Goal: Check status

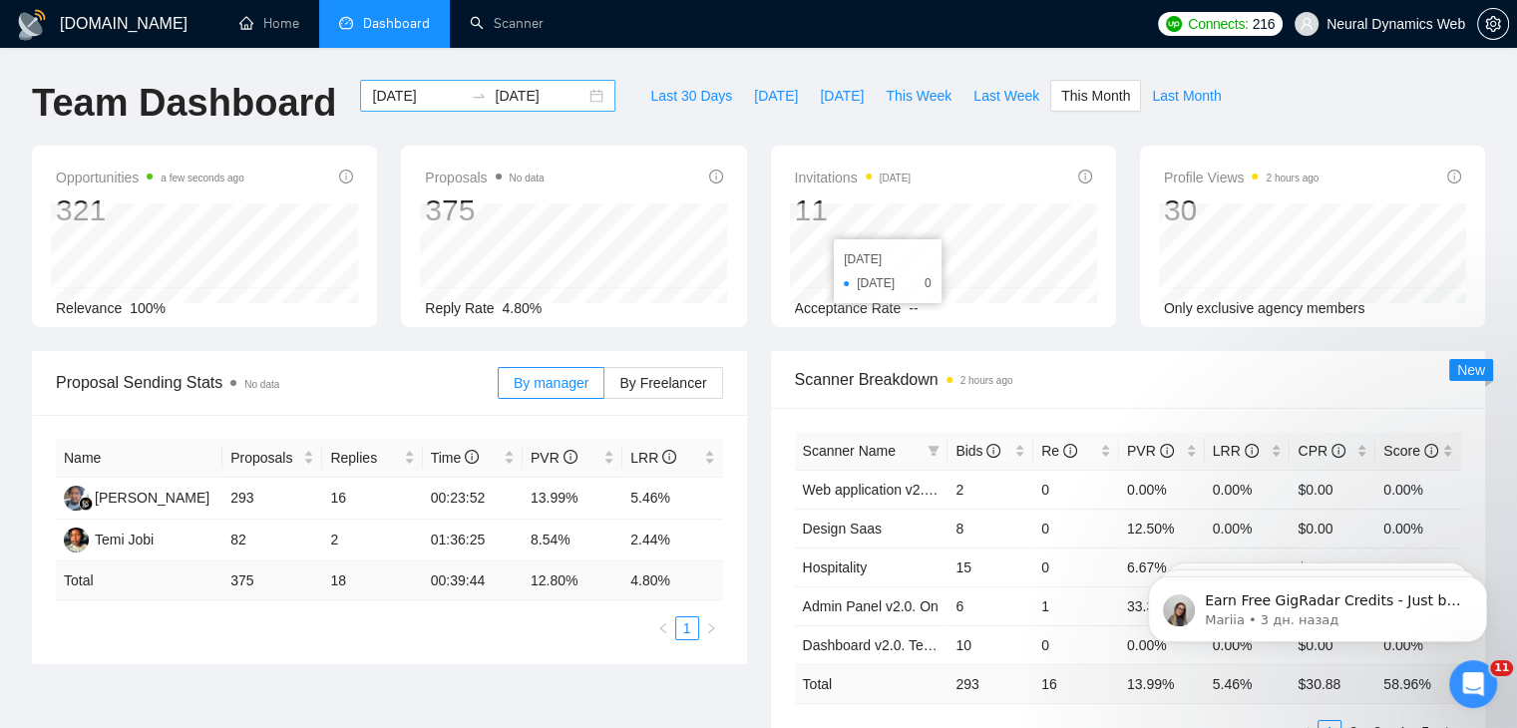
click at [583, 101] on div "[DATE] [DATE]" at bounding box center [487, 96] width 255 height 32
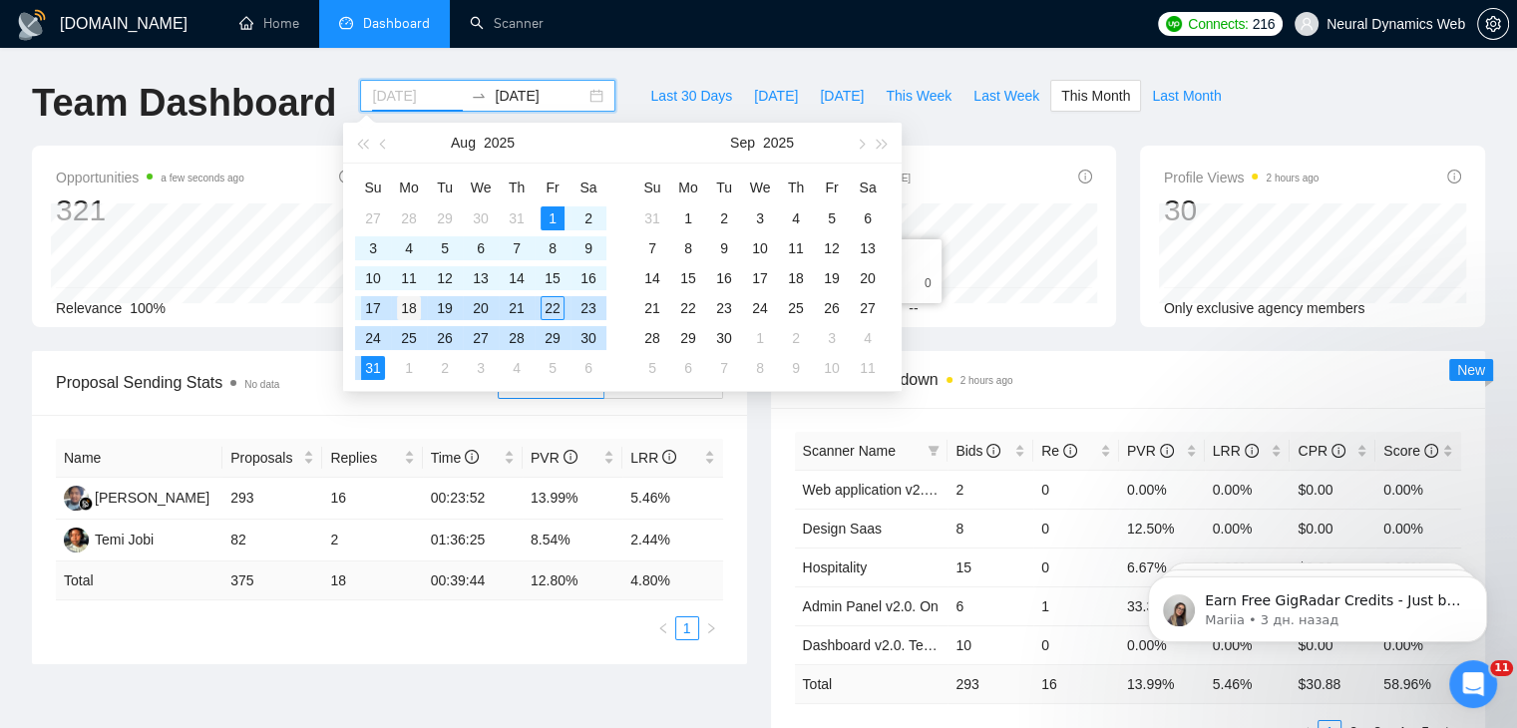
type input "[DATE]"
click at [398, 308] on div "18" at bounding box center [409, 308] width 24 height 24
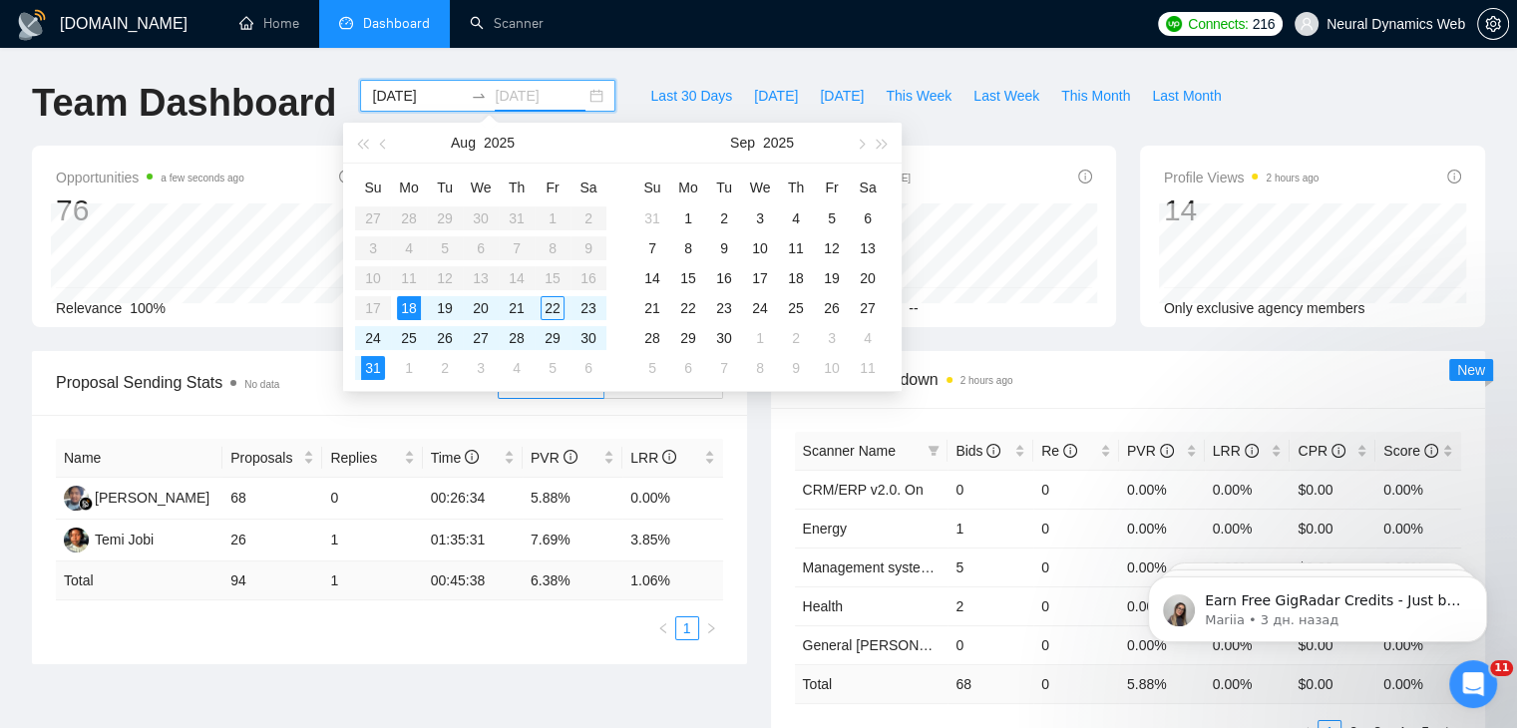
click at [413, 304] on div "18" at bounding box center [409, 308] width 24 height 24
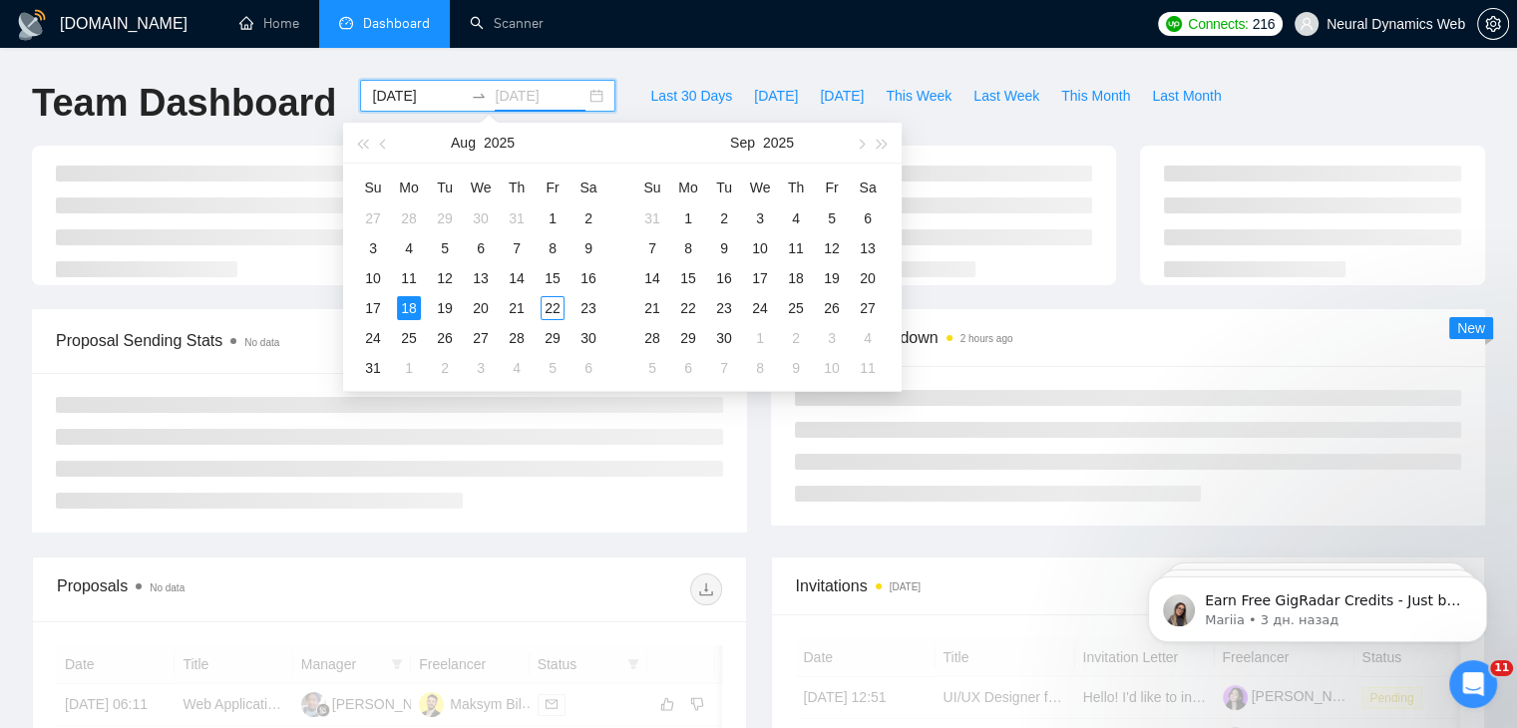
type input "[DATE]"
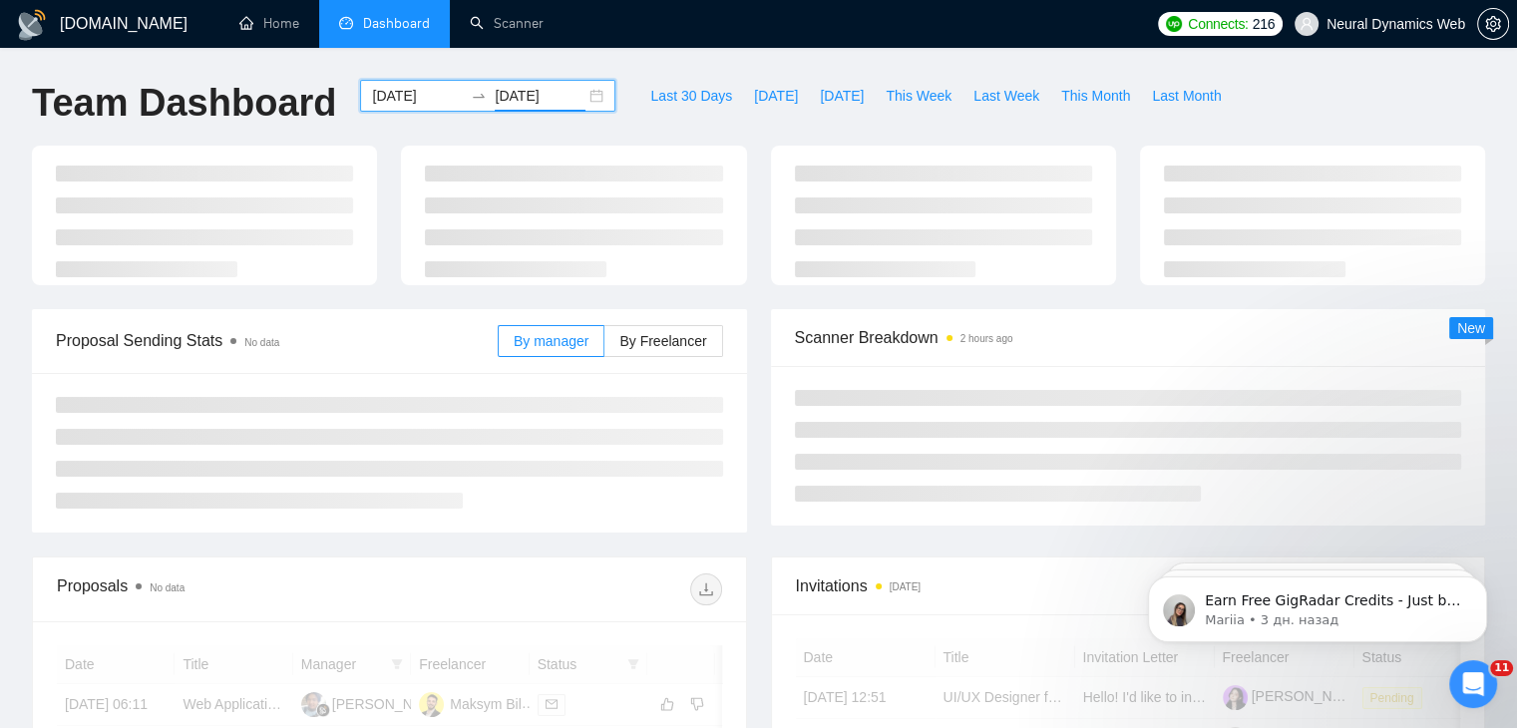
click at [579, 88] on div "[DATE] [DATE]" at bounding box center [487, 96] width 255 height 32
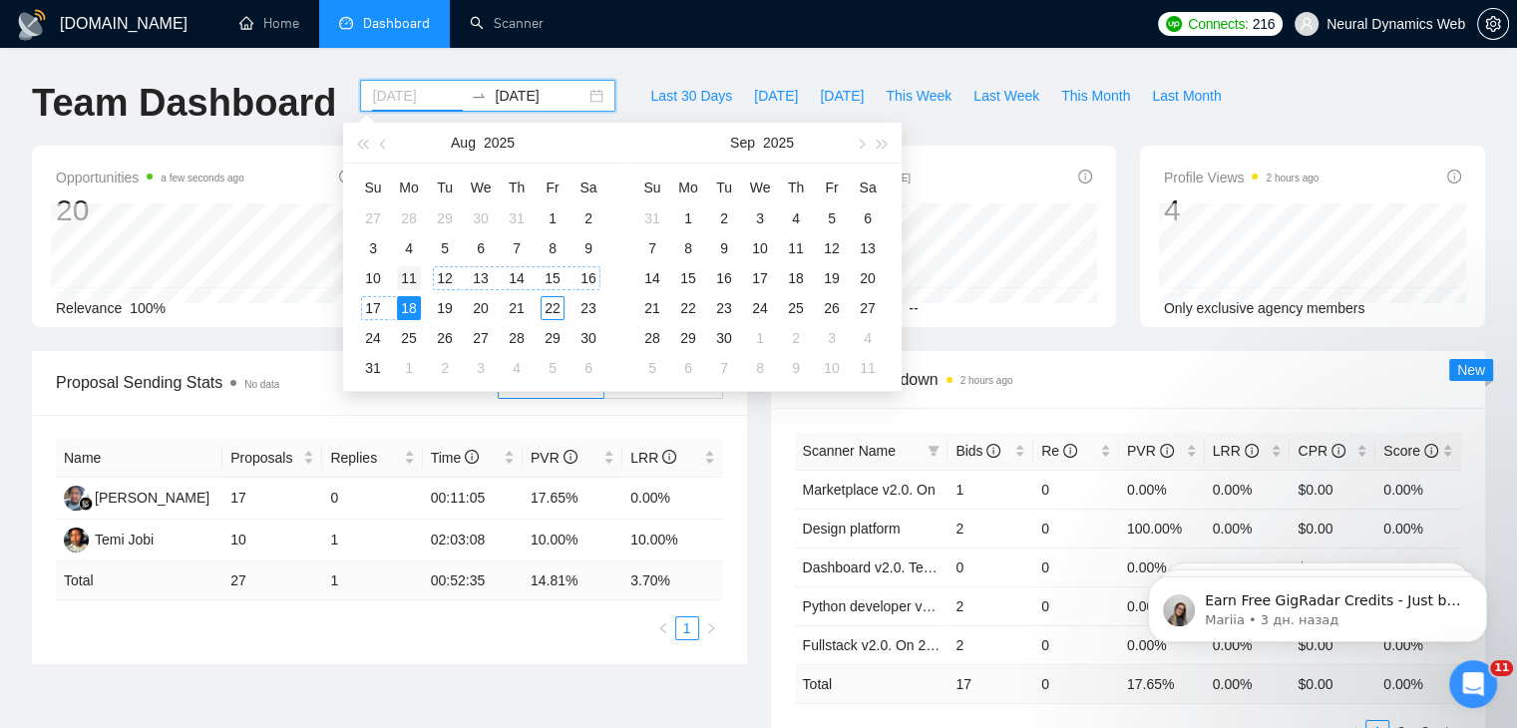
type input "[DATE]"
click at [409, 280] on div "11" at bounding box center [409, 278] width 24 height 24
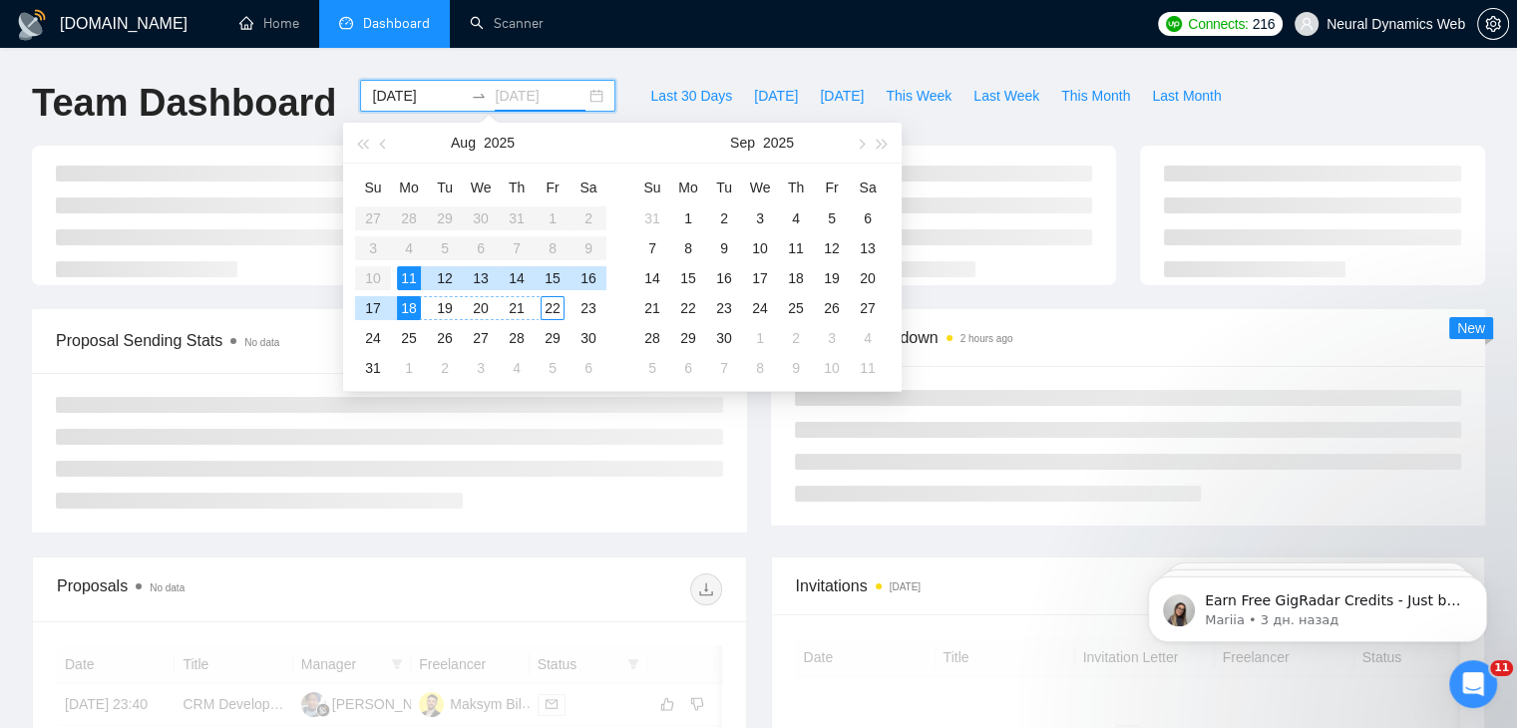
click at [558, 309] on div "22" at bounding box center [552, 308] width 24 height 24
type input "[DATE]"
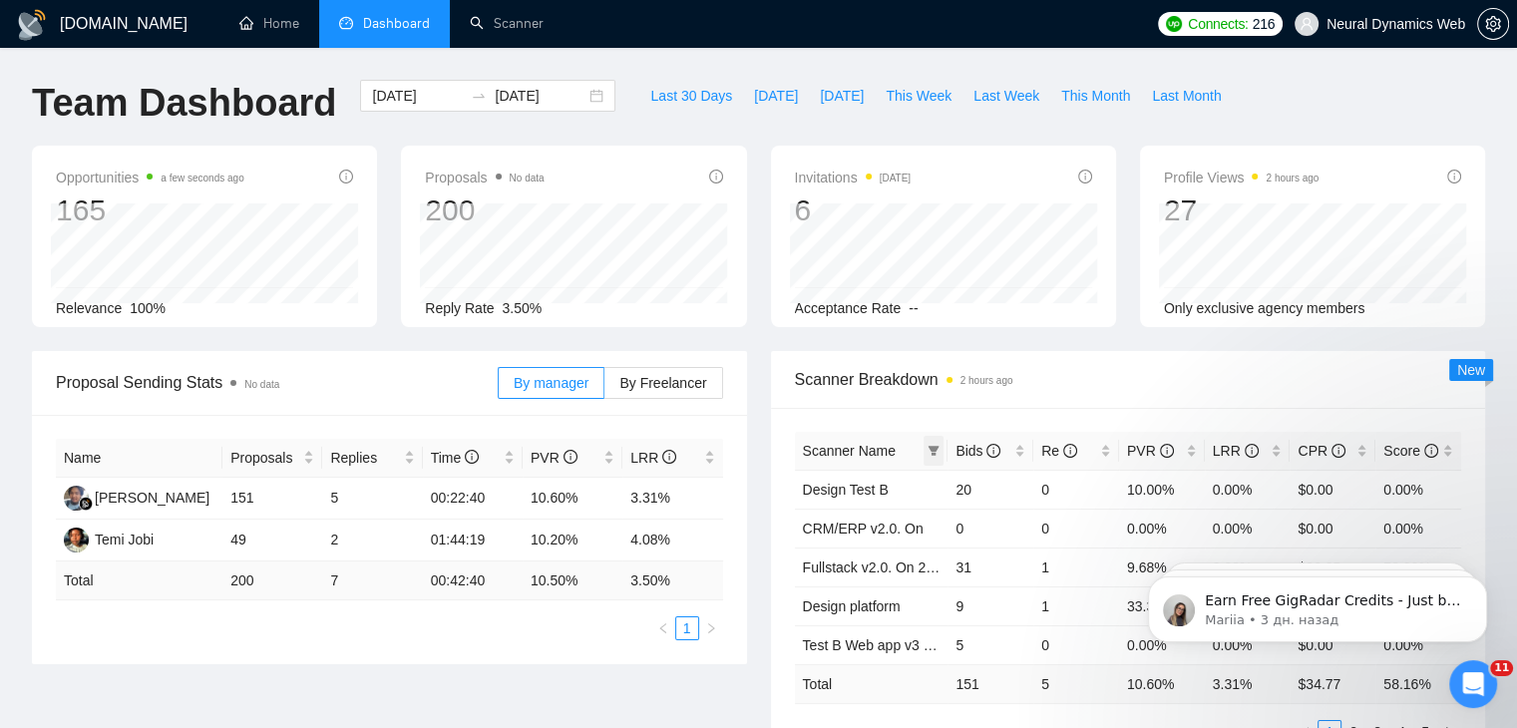
click at [927, 453] on icon "filter" at bounding box center [933, 451] width 12 height 12
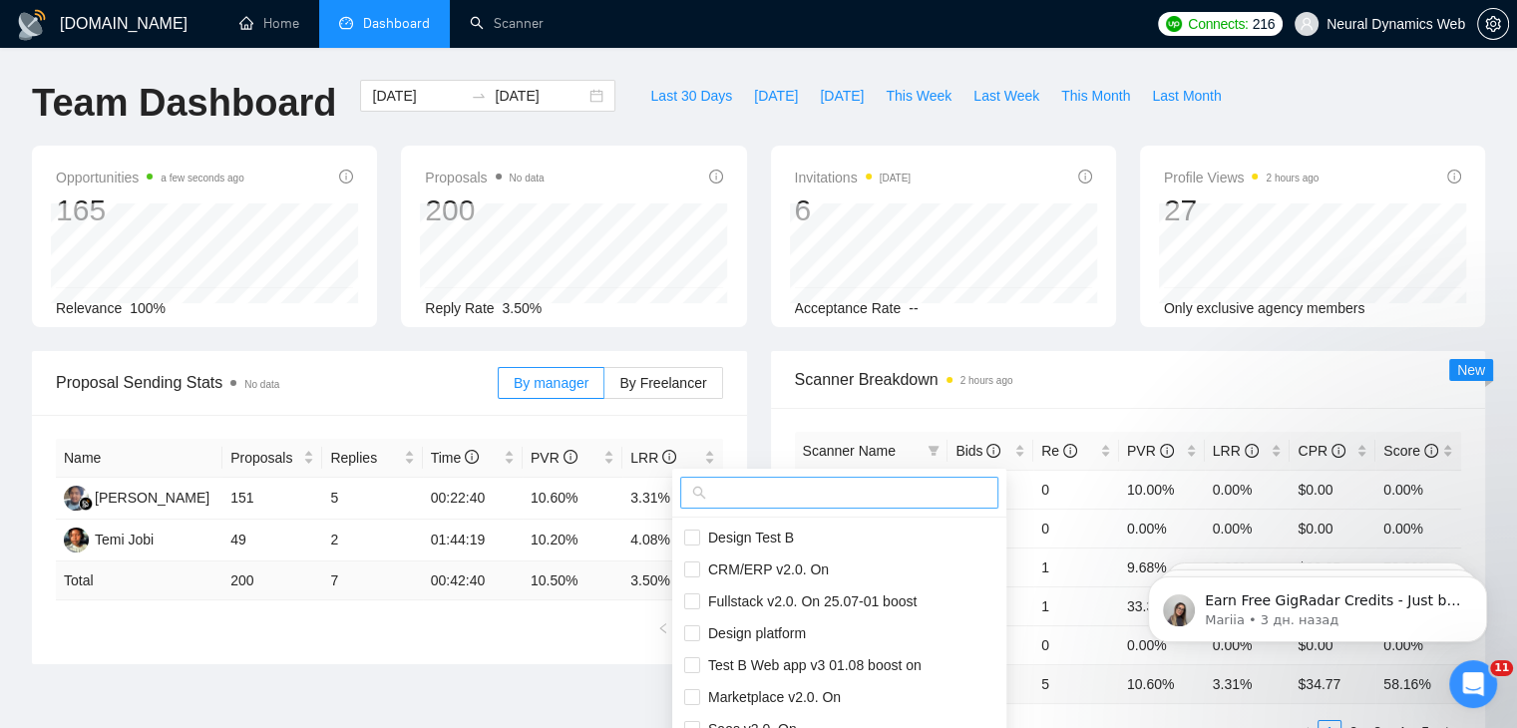
click at [879, 498] on input "text" at bounding box center [848, 493] width 276 height 22
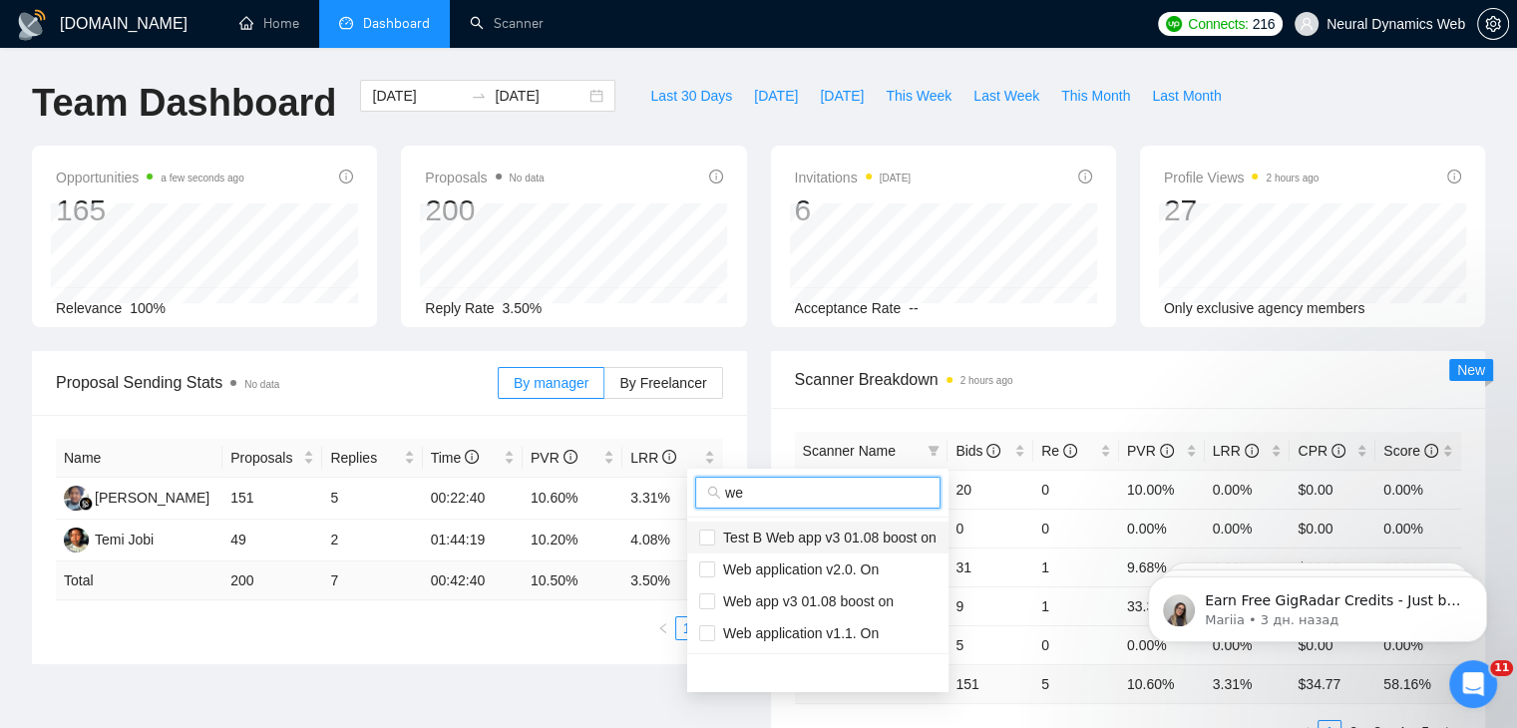
type input "we"
drag, startPoint x: 885, startPoint y: 540, endPoint x: 877, endPoint y: 558, distance: 19.6
click at [884, 540] on span "Test B Web app v3 01.08 boost on" at bounding box center [825, 537] width 221 height 16
checkbox input "true"
click at [855, 597] on span "Web app v3 01.08 boost on" at bounding box center [804, 601] width 178 height 16
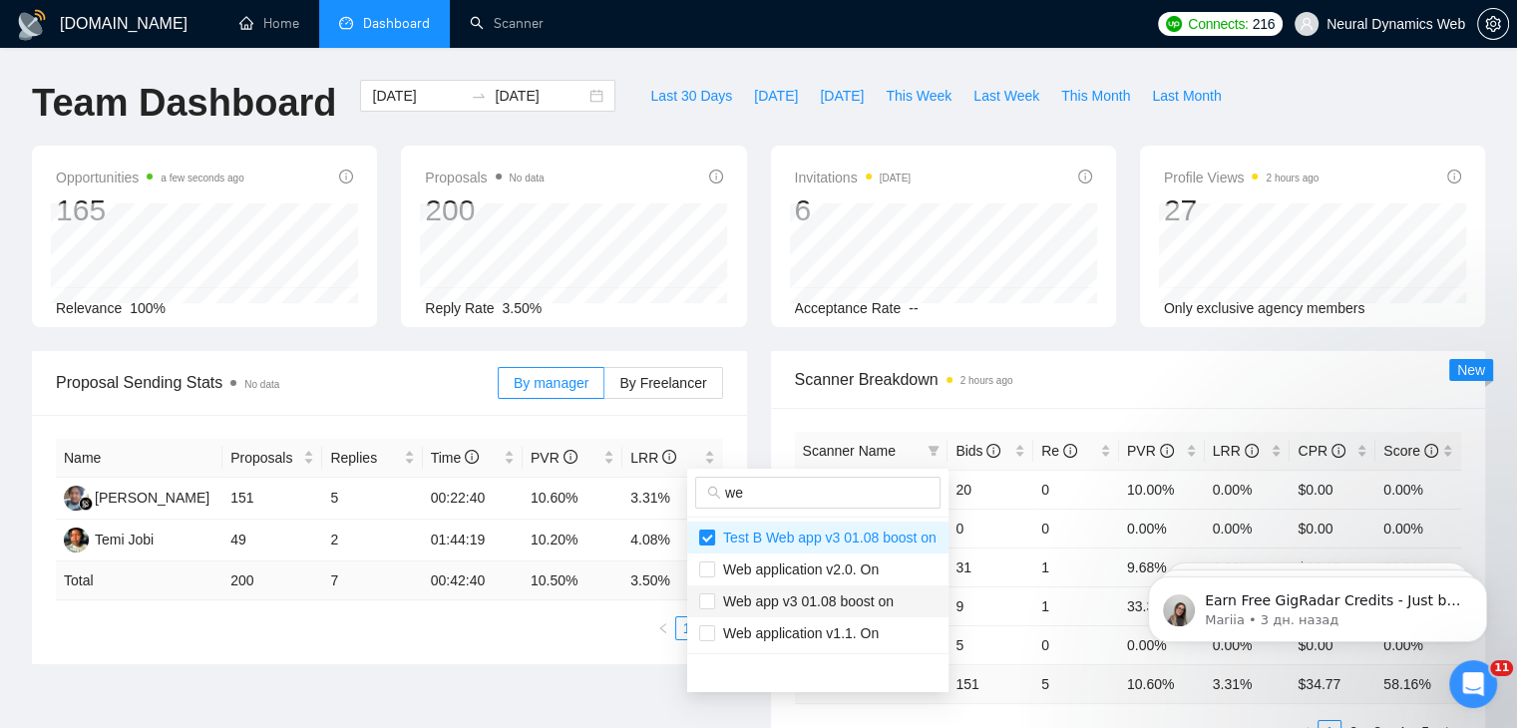
checkbox input "true"
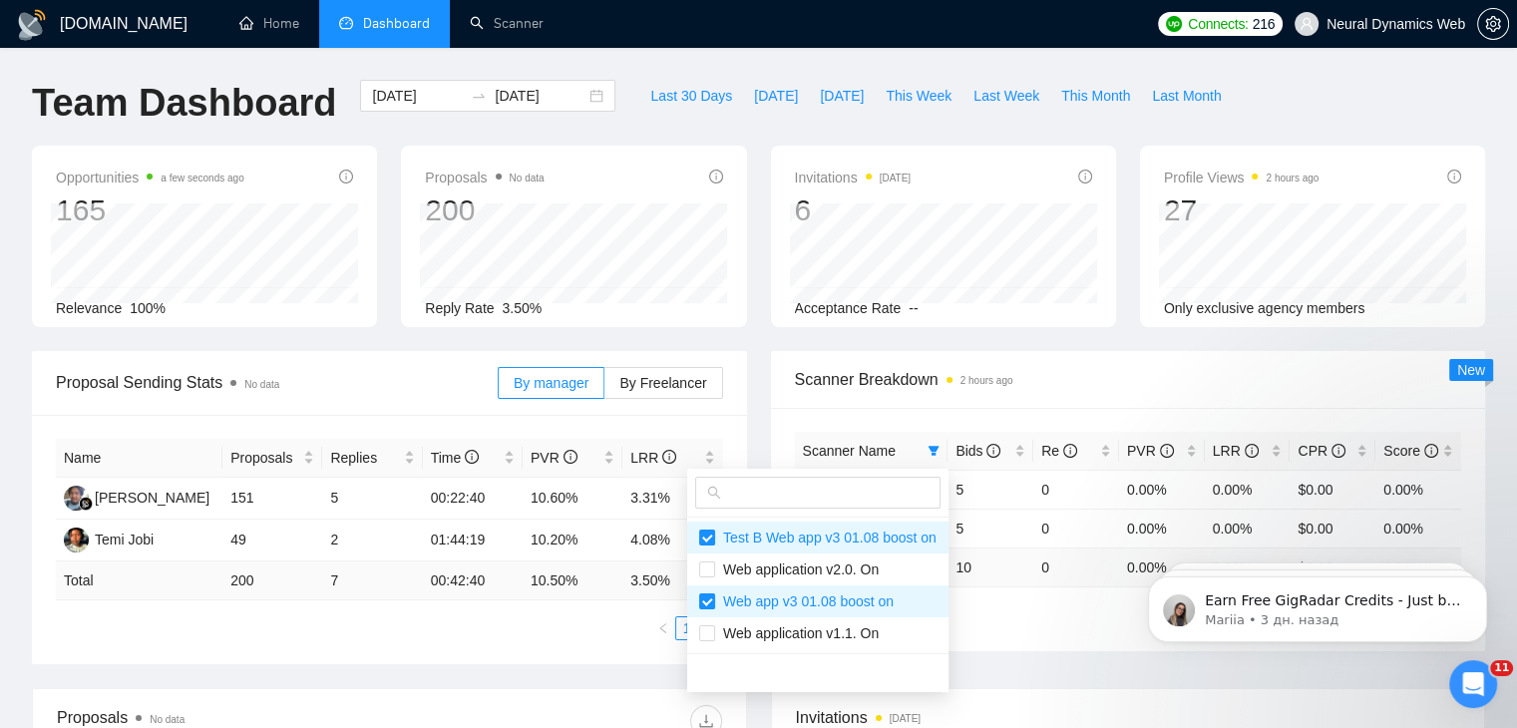
click at [1085, 364] on div "Scanner Breakdown 2 hours ago" at bounding box center [1128, 379] width 667 height 57
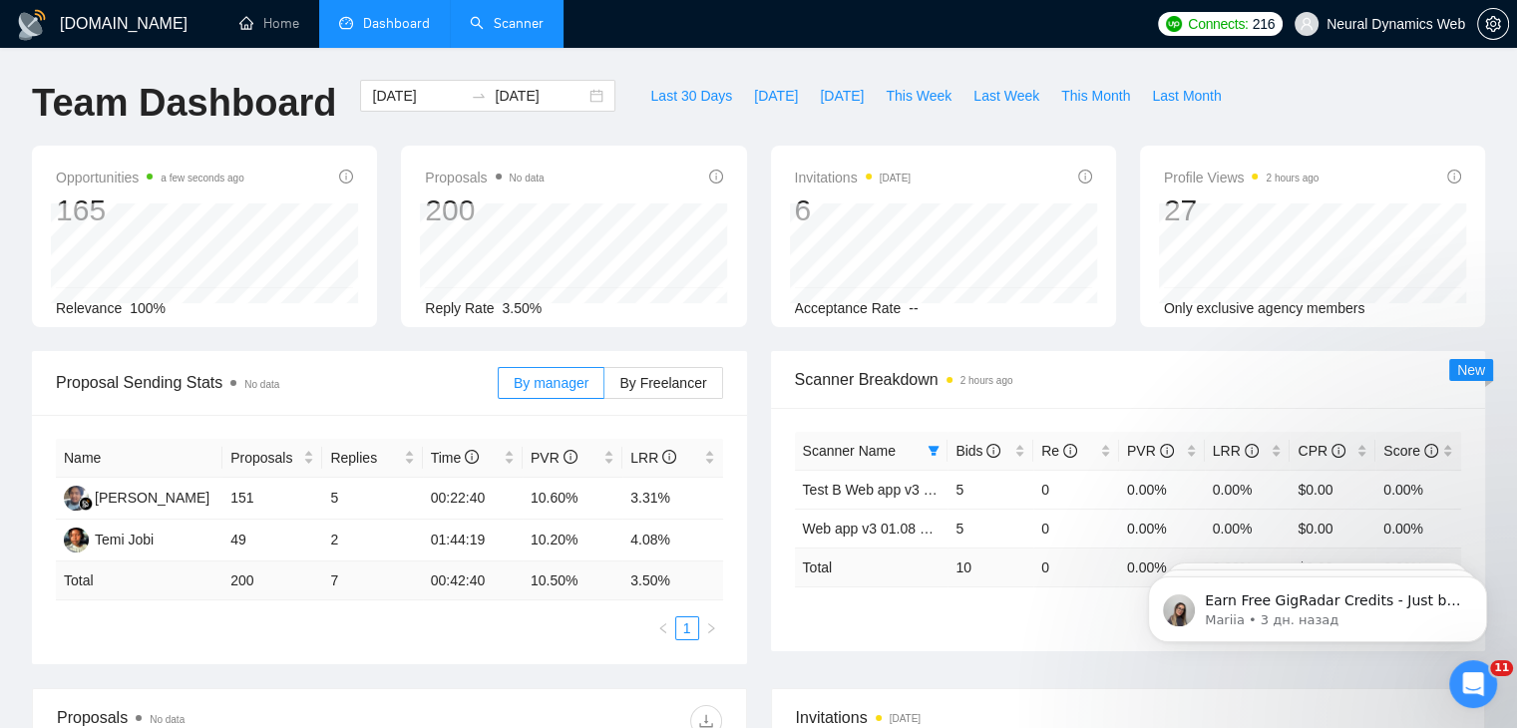
click at [512, 32] on link "Scanner" at bounding box center [507, 23] width 74 height 17
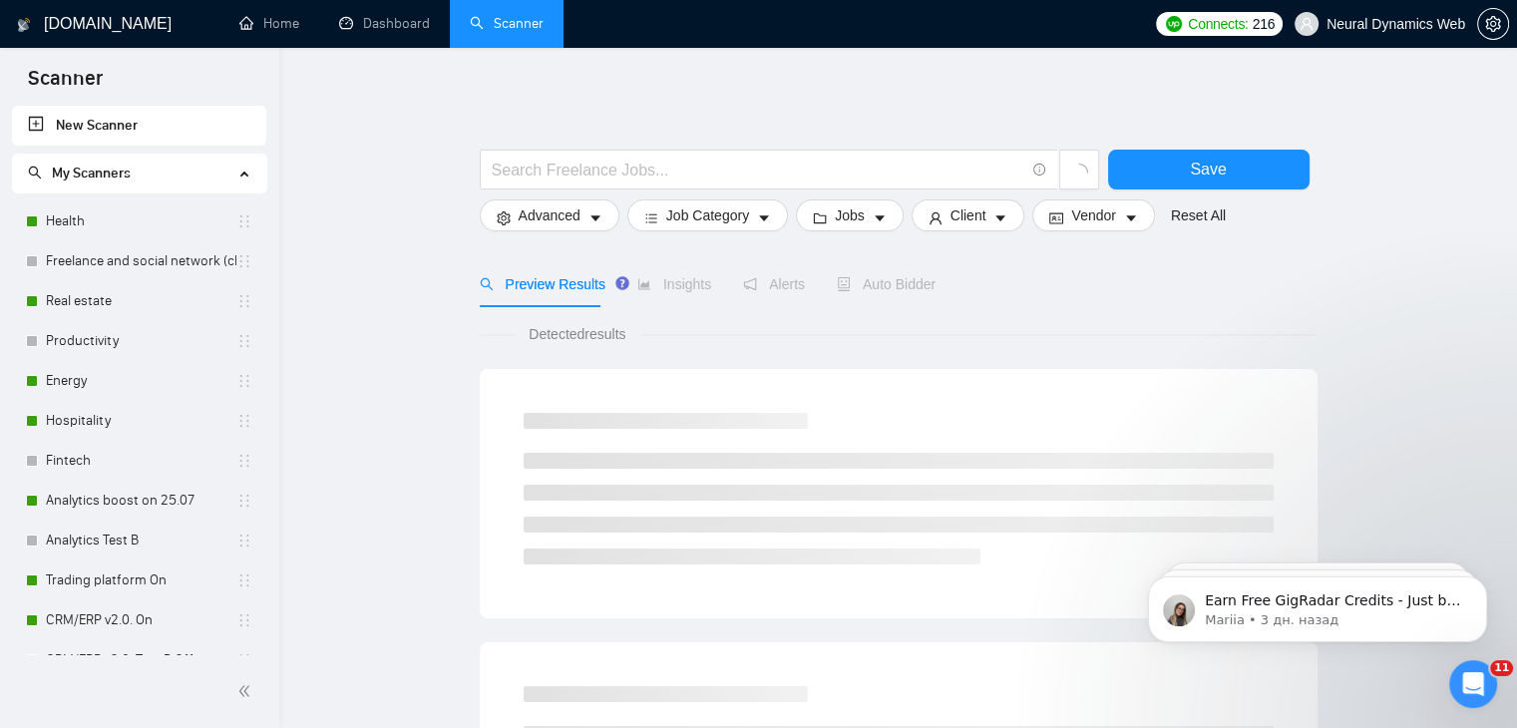
click at [412, 25] on link "Dashboard" at bounding box center [384, 23] width 91 height 17
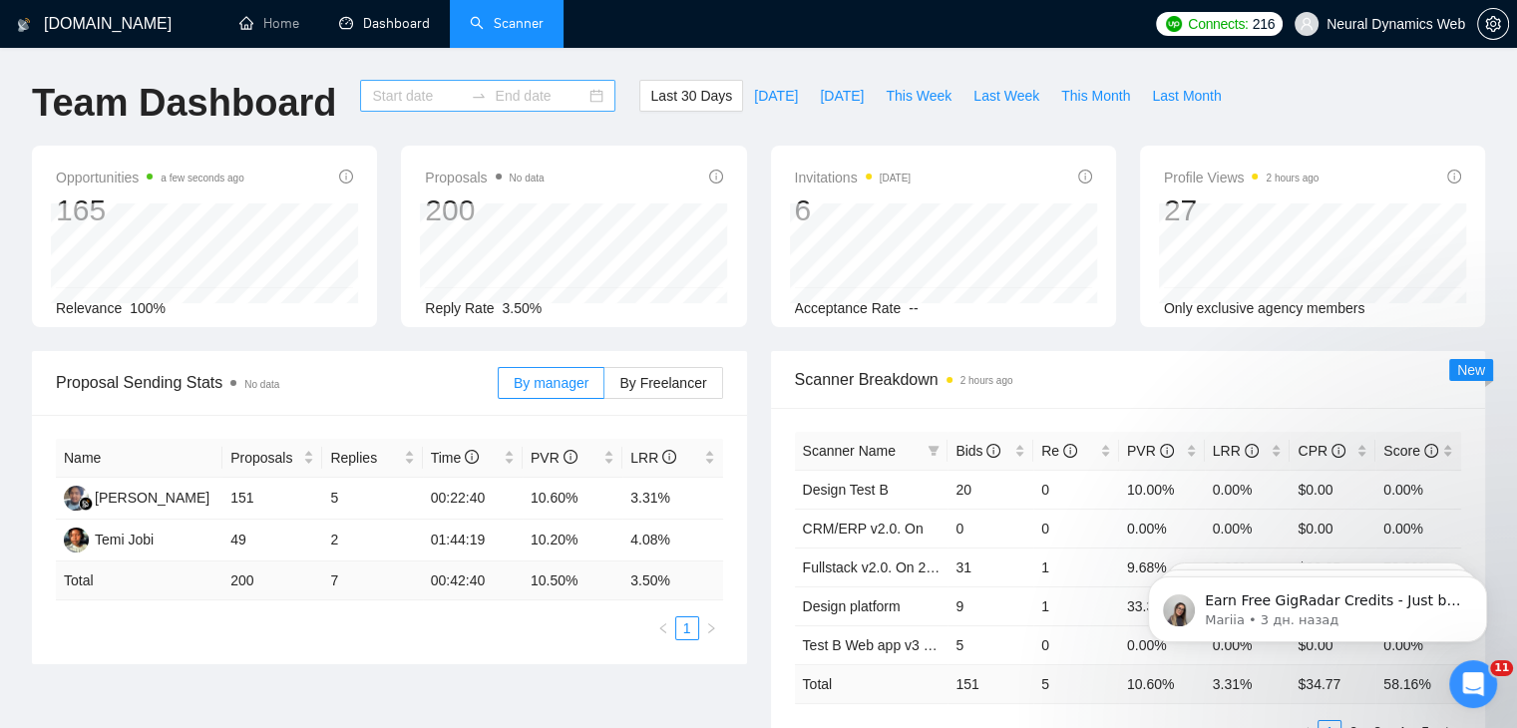
type input "[DATE]"
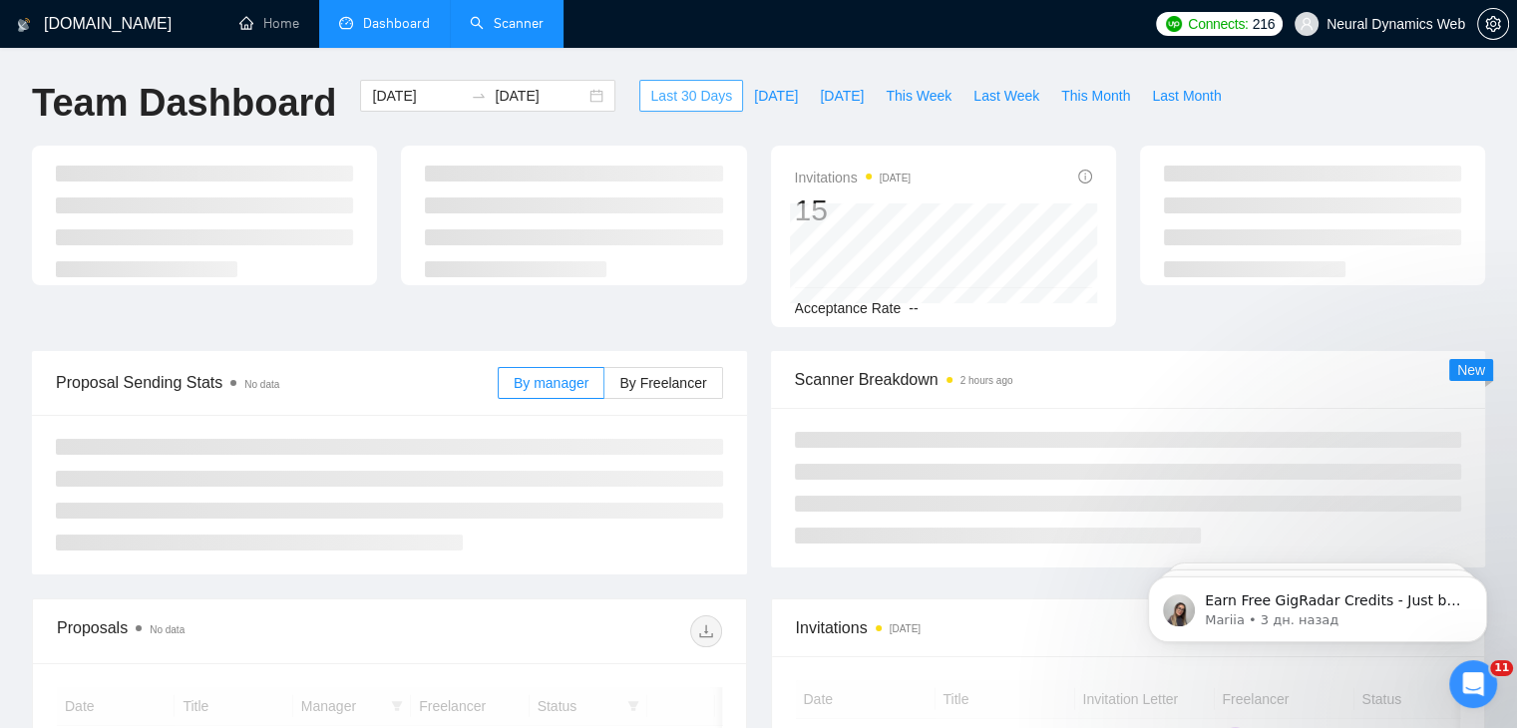
click at [694, 97] on span "Last 30 Days" at bounding box center [691, 96] width 82 height 22
click at [586, 96] on div "[DATE] [DATE]" at bounding box center [487, 96] width 255 height 32
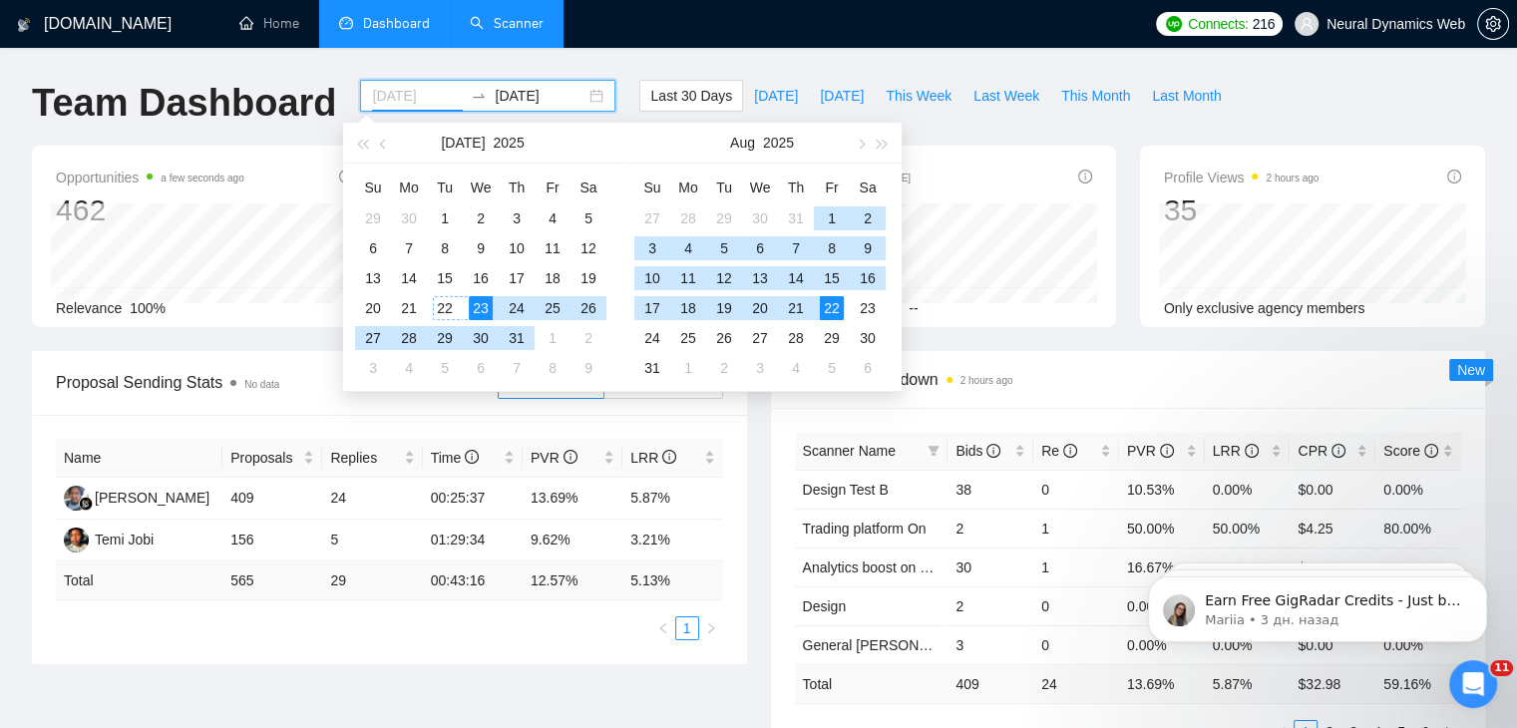
type input "[DATE]"
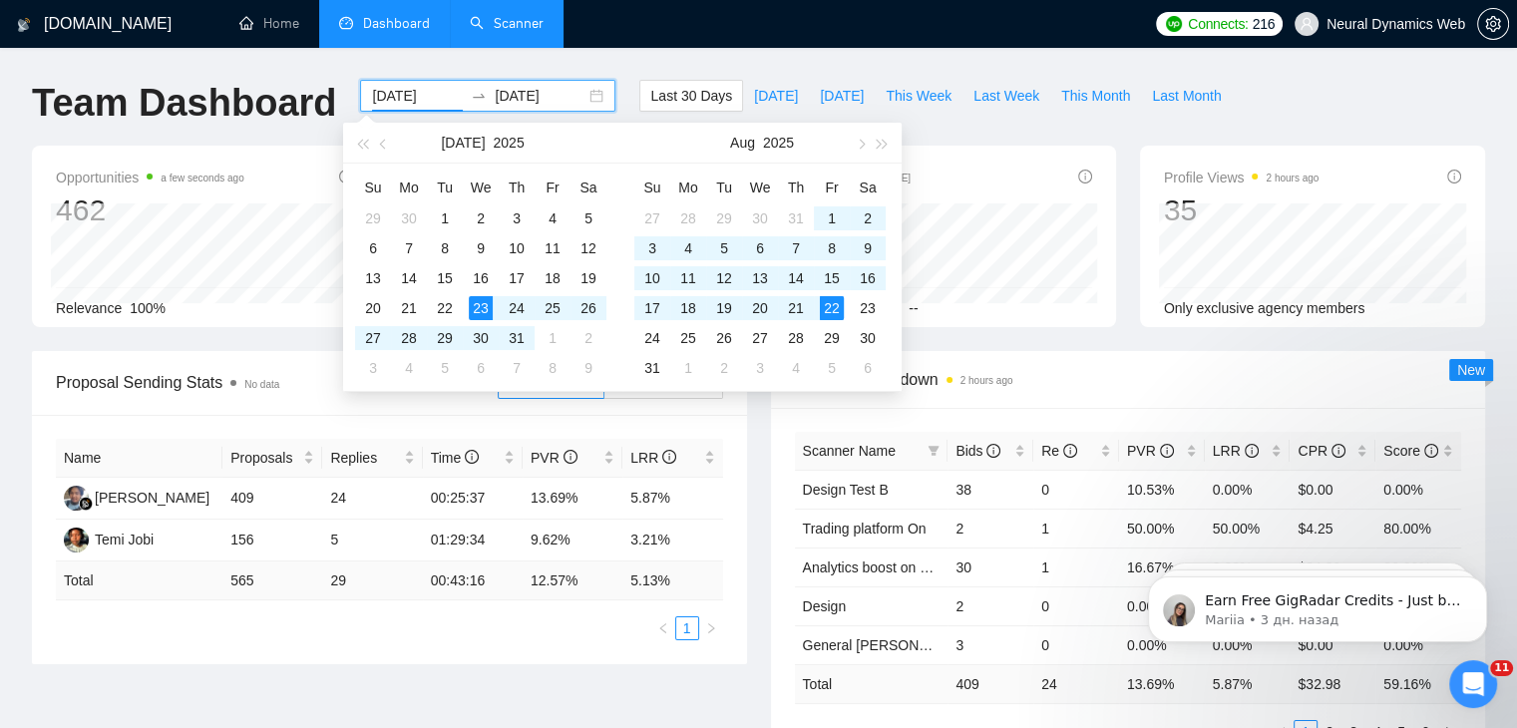
click at [1053, 323] on div "Invitations [DATE] 15 Acceptance Rate --" at bounding box center [943, 236] width 345 height 181
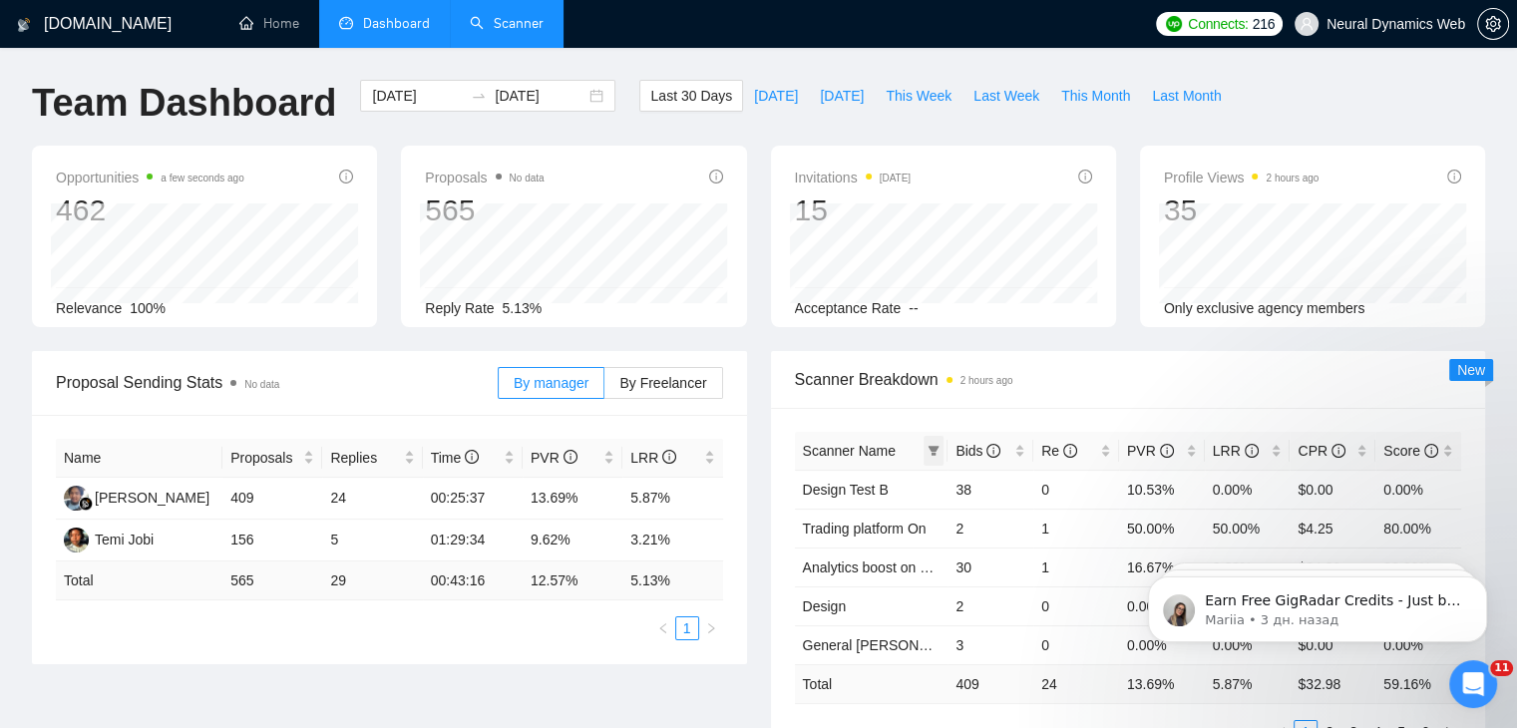
click at [931, 448] on icon "filter" at bounding box center [933, 451] width 11 height 10
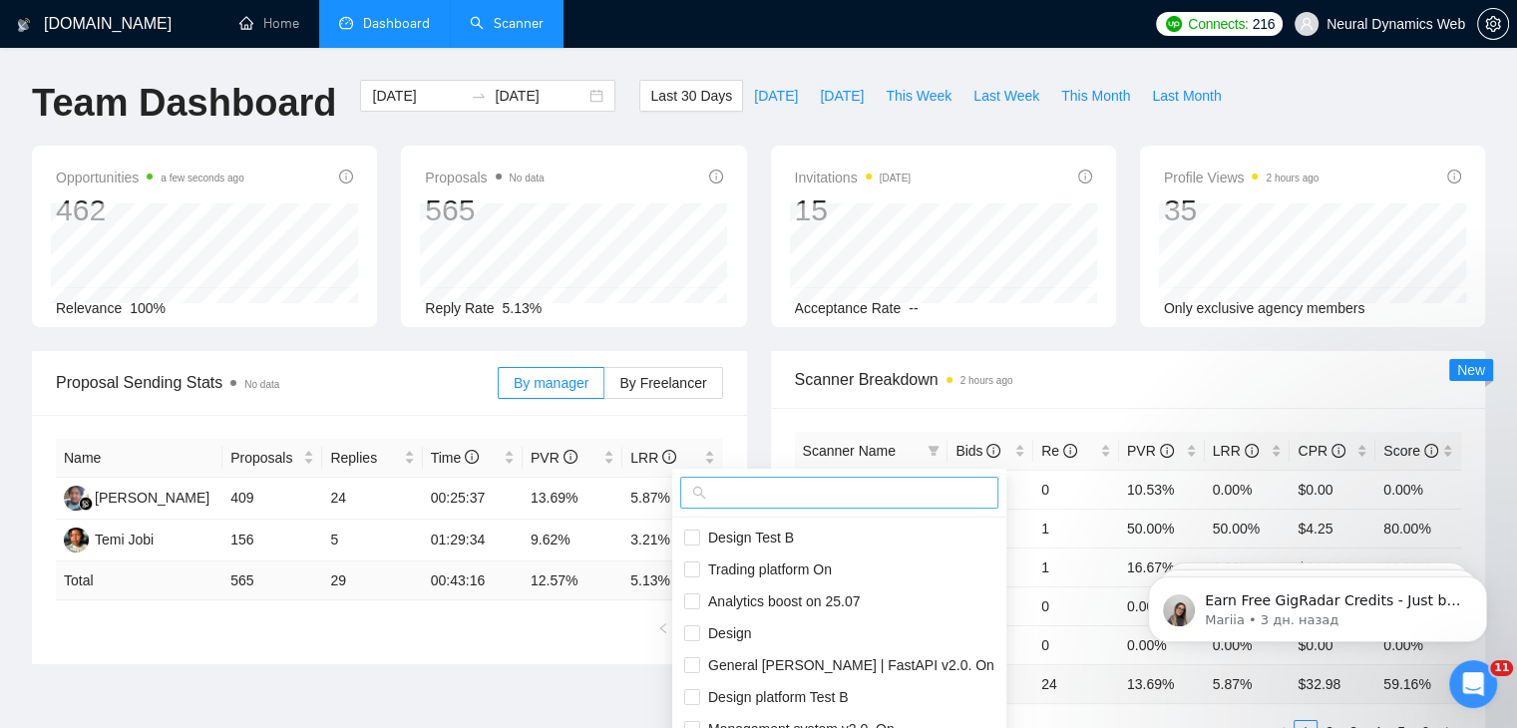
click at [877, 498] on input "text" at bounding box center [848, 493] width 276 height 22
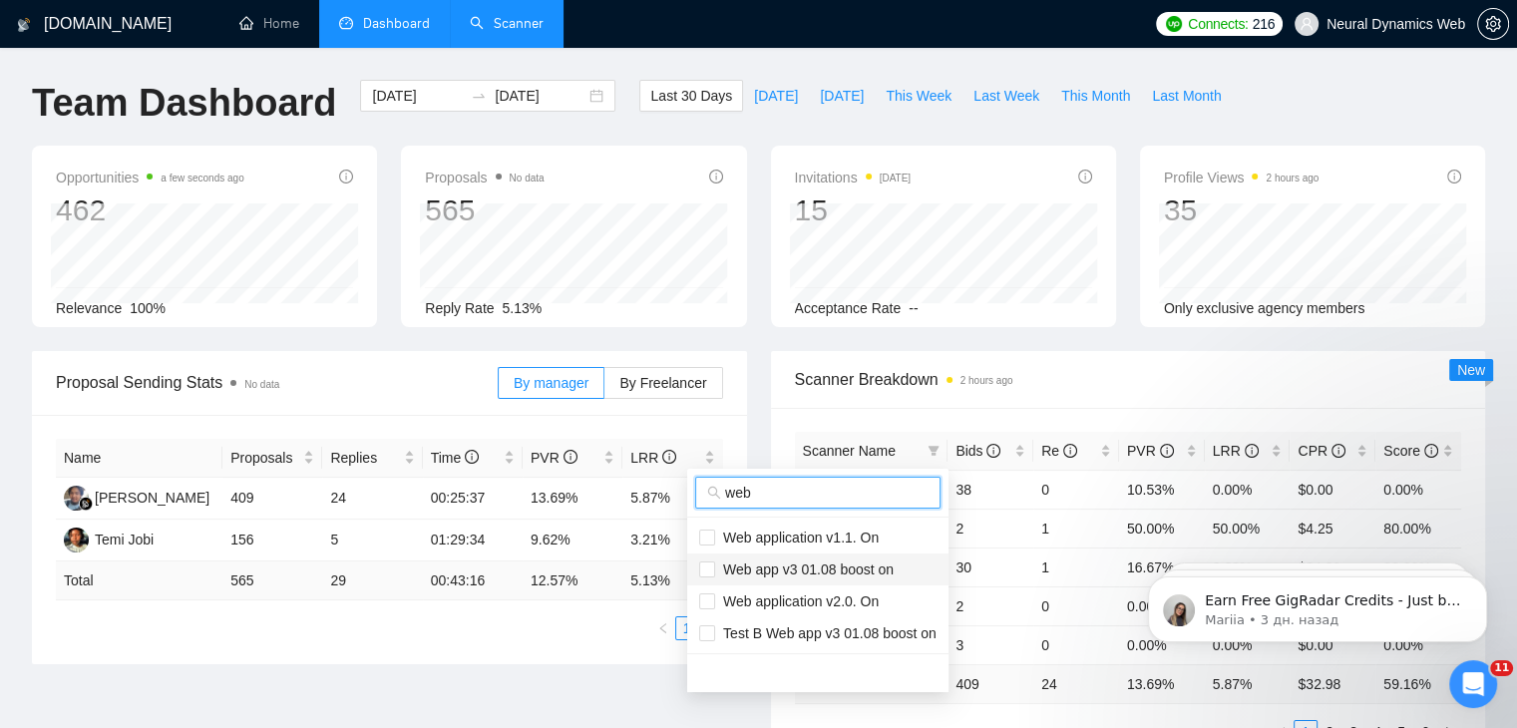
type input "web"
click at [826, 572] on span "Web app v3 01.08 boost on" at bounding box center [804, 569] width 178 height 16
checkbox input "true"
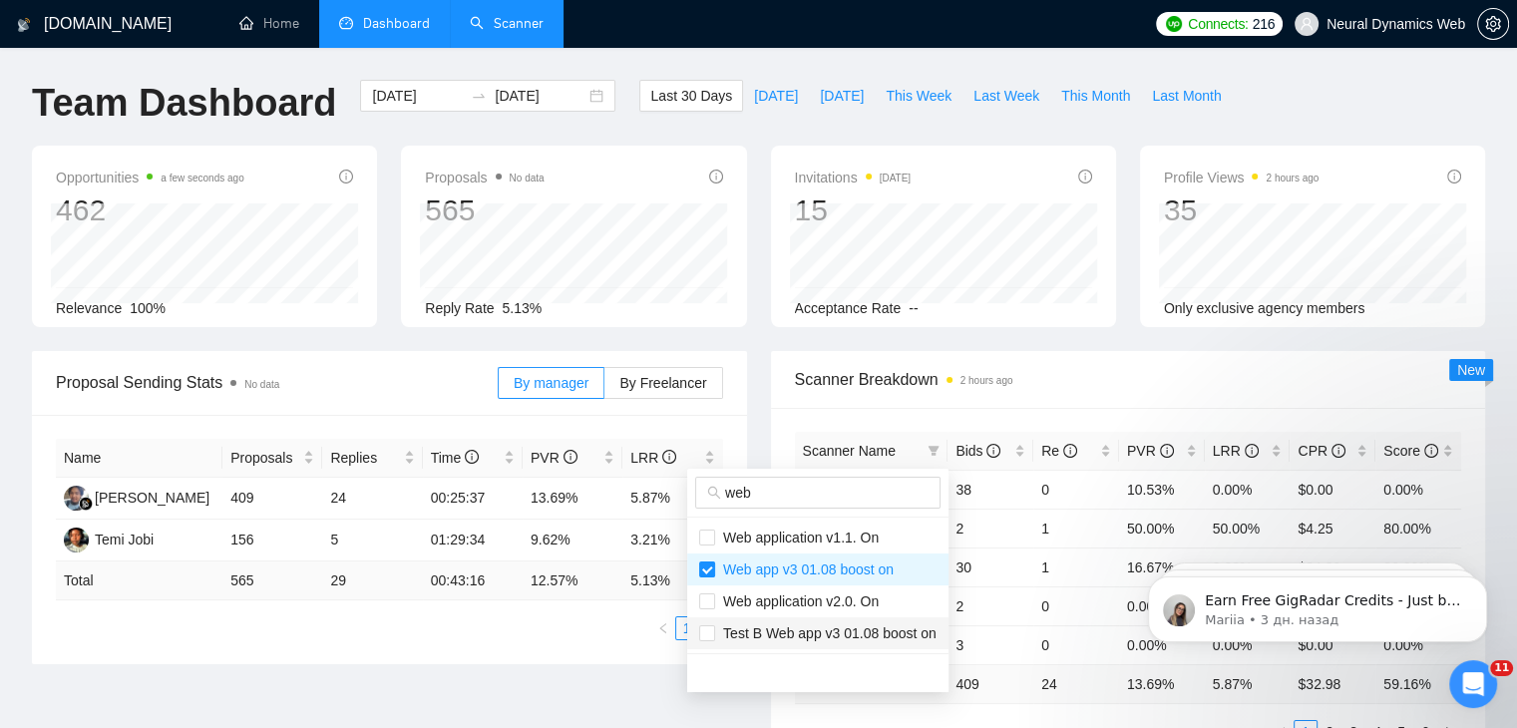
click at [818, 634] on span "Test B Web app v3 01.08 boost on" at bounding box center [825, 633] width 221 height 16
checkbox input "true"
click at [1053, 396] on div "Scanner Breakdown 2 hours ago" at bounding box center [1128, 379] width 667 height 57
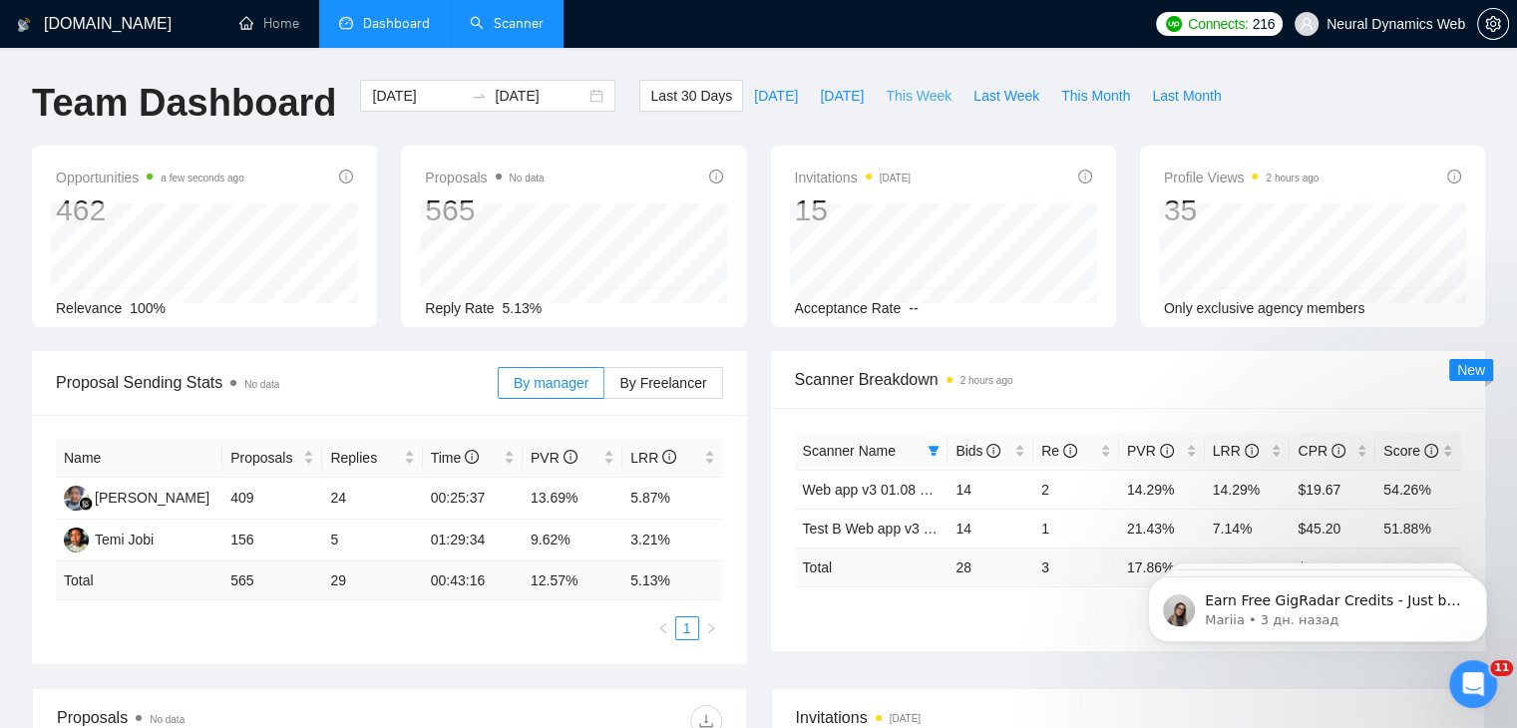
drag, startPoint x: 887, startPoint y: 110, endPoint x: 874, endPoint y: 133, distance: 26.3
click at [887, 110] on button "This Week" at bounding box center [918, 96] width 88 height 32
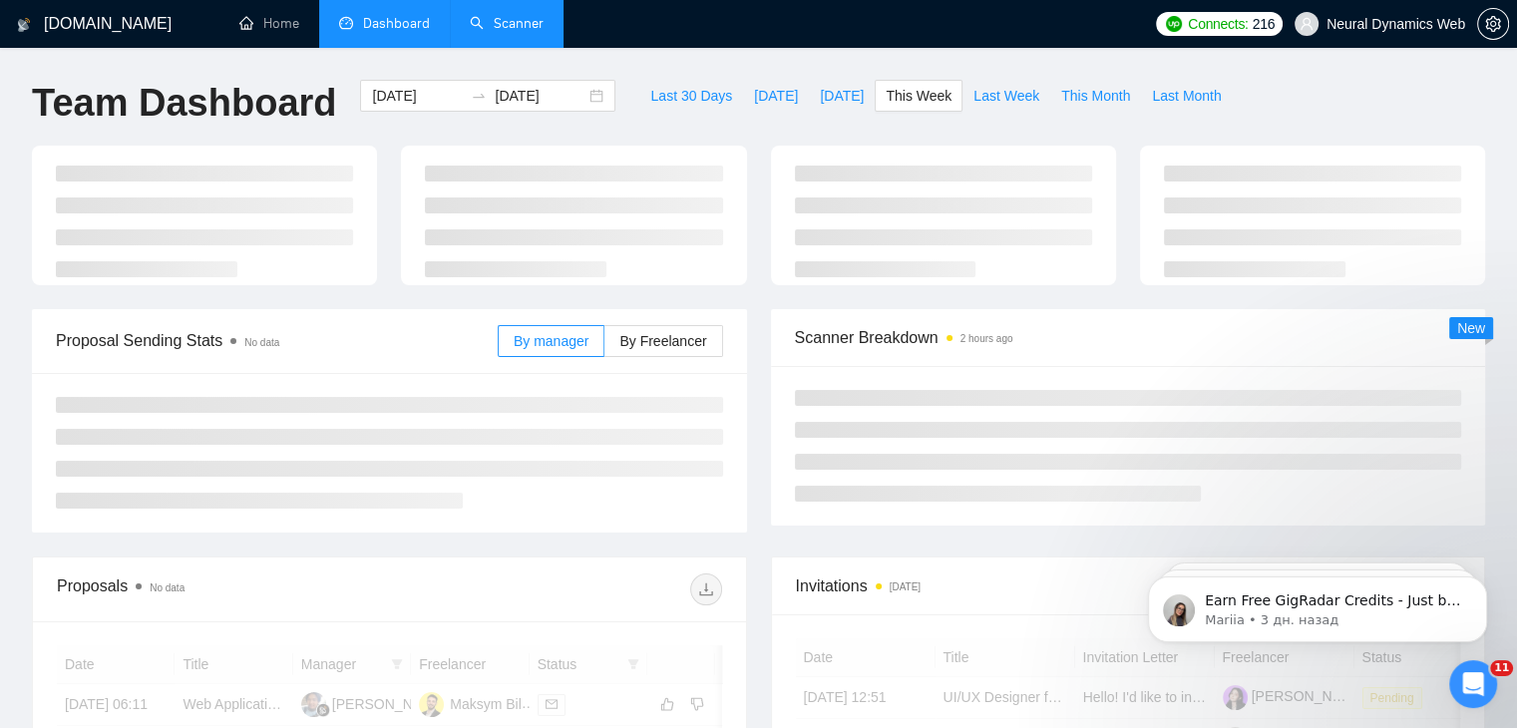
type input "[DATE]"
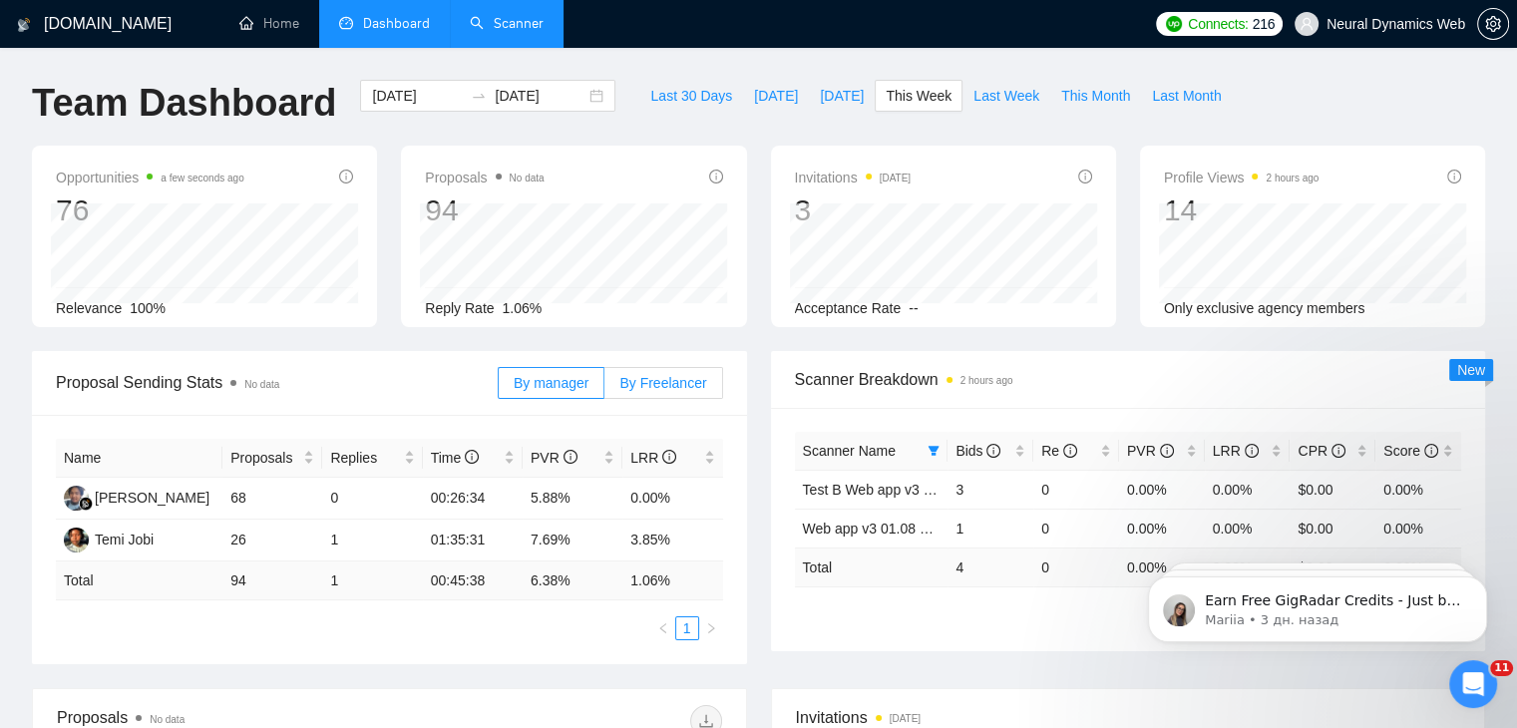
click at [639, 385] on span "By Freelancer" at bounding box center [662, 383] width 87 height 16
click at [604, 388] on input "By Freelancer" at bounding box center [604, 388] width 0 height 0
click at [575, 384] on span "By manager" at bounding box center [551, 383] width 75 height 16
click at [499, 388] on input "By manager" at bounding box center [499, 388] width 0 height 0
click at [973, 92] on span "Last Week" at bounding box center [1006, 96] width 66 height 22
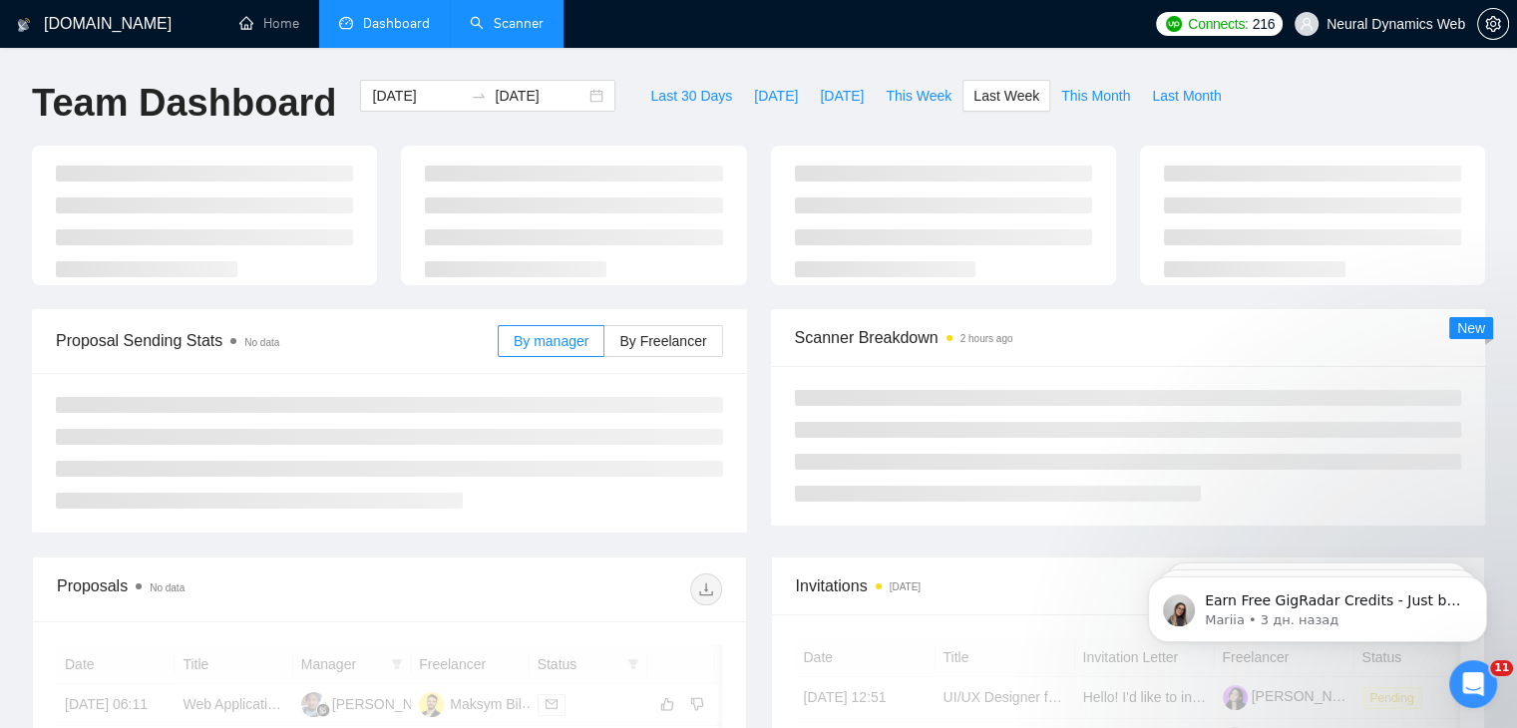
type input "[DATE]"
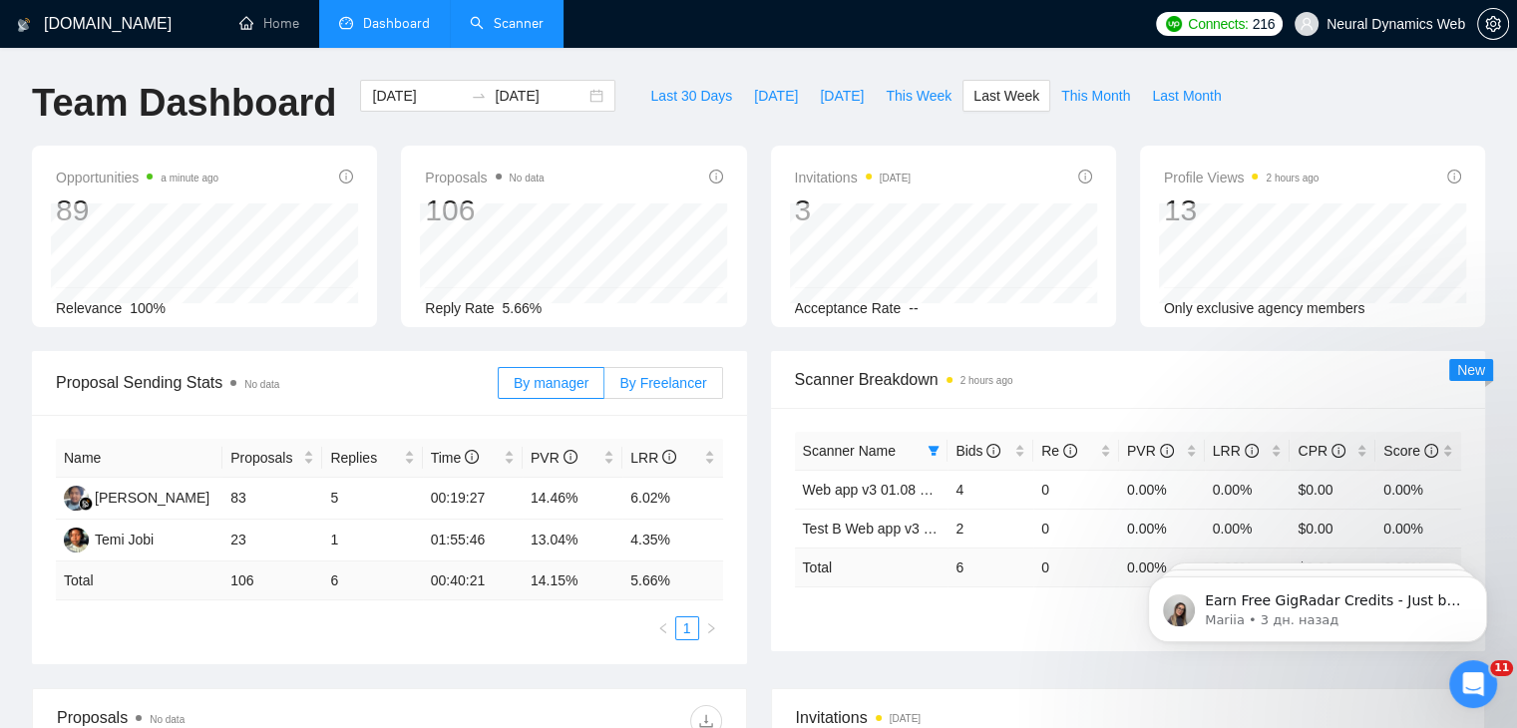
click at [657, 389] on span "By Freelancer" at bounding box center [662, 383] width 87 height 16
click at [604, 388] on input "By Freelancer" at bounding box center [604, 388] width 0 height 0
click at [562, 396] on label "By manager" at bounding box center [551, 383] width 107 height 32
click at [499, 388] on input "By manager" at bounding box center [499, 388] width 0 height 0
click at [1328, 691] on div "Invitations [DATE]" at bounding box center [1128, 717] width 665 height 57
